Goal: Navigation & Orientation: Understand site structure

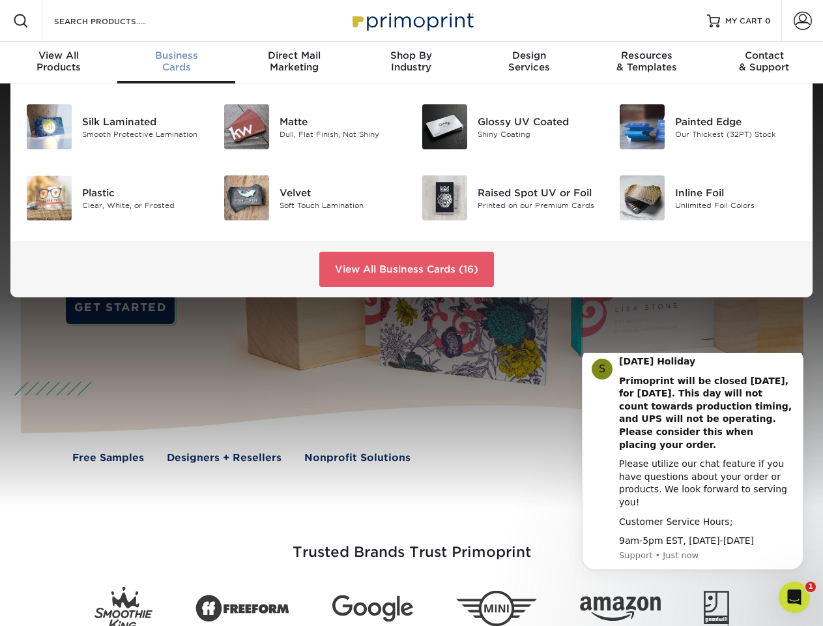
click at [411, 313] on div at bounding box center [411, 295] width 823 height 424
click at [21, 21] on span at bounding box center [21, 21] width 16 height 16
click at [802, 21] on span at bounding box center [803, 21] width 18 height 18
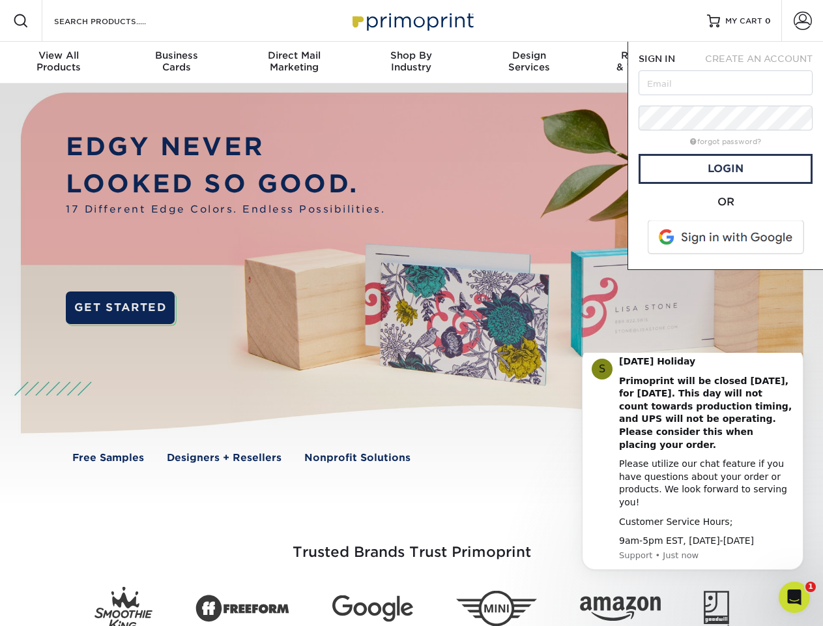
click at [59, 63] on div "View All Products" at bounding box center [58, 61] width 117 height 23
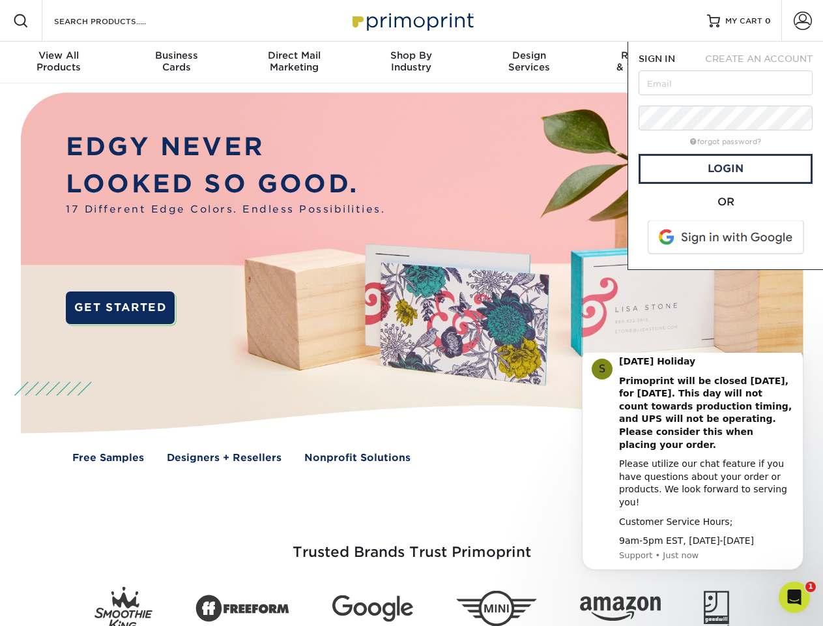
click at [176, 63] on div "Business Cards" at bounding box center [175, 61] width 117 height 23
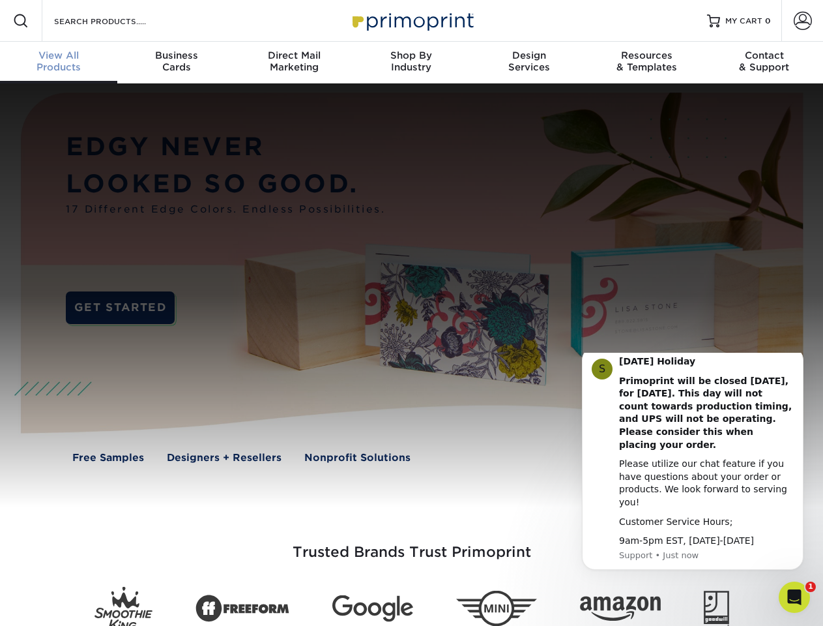
click at [294, 63] on div "Direct Mail Marketing" at bounding box center [293, 61] width 117 height 23
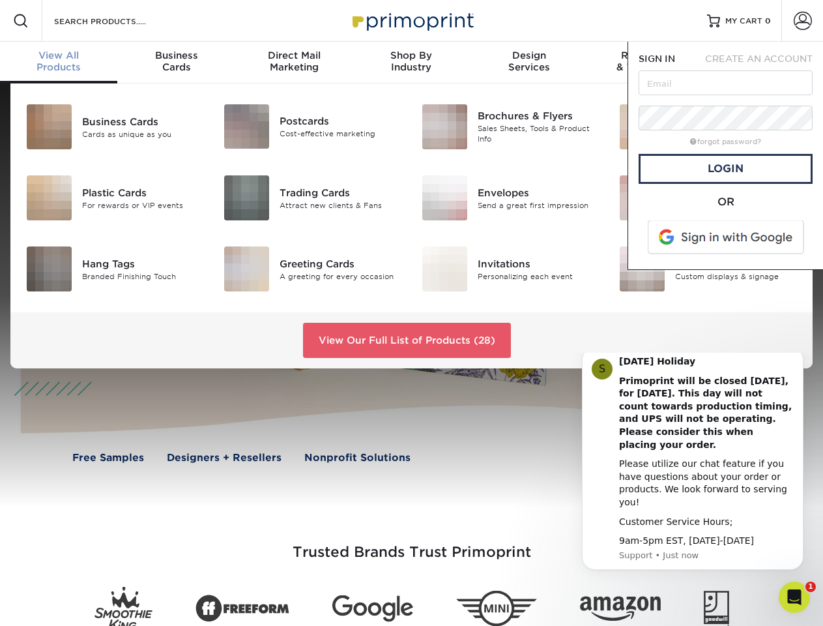
click at [411, 63] on div "Shop By Industry" at bounding box center [410, 61] width 117 height 23
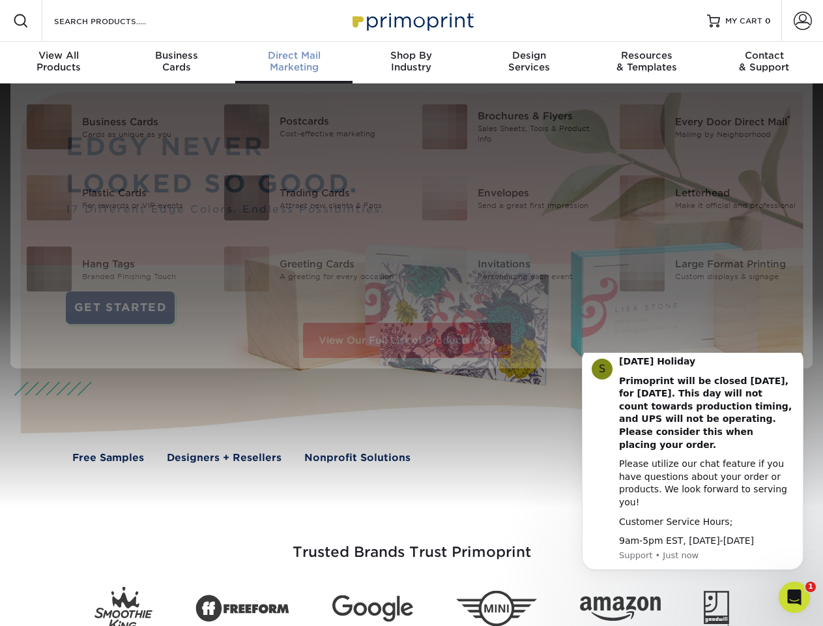
click at [529, 63] on div "Design Services" at bounding box center [528, 61] width 117 height 23
click at [646, 63] on span "SIGN IN" at bounding box center [657, 58] width 36 height 10
click at [764, 63] on span "CREATE AN ACCOUNT" at bounding box center [759, 58] width 108 height 10
